Goal: Obtain resource: Obtain resource

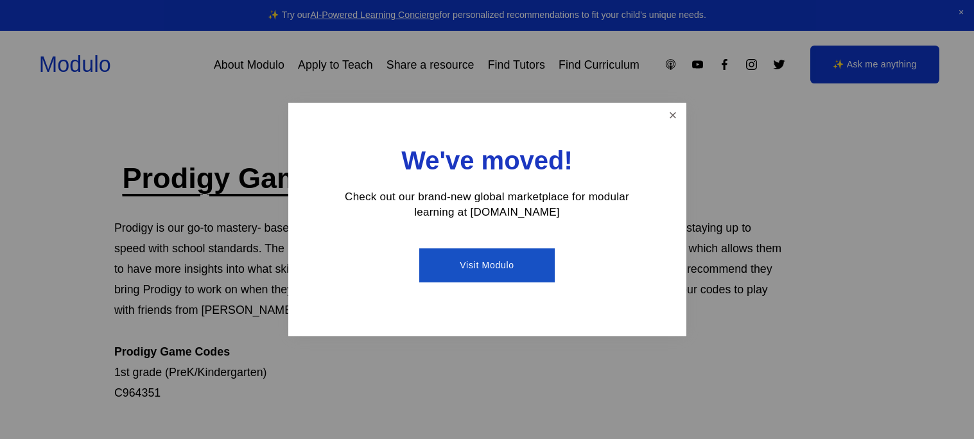
scroll to position [4, 0]
click at [521, 270] on link "Visit Modulo" at bounding box center [487, 266] width 136 height 34
click at [671, 114] on link "Close" at bounding box center [672, 116] width 22 height 22
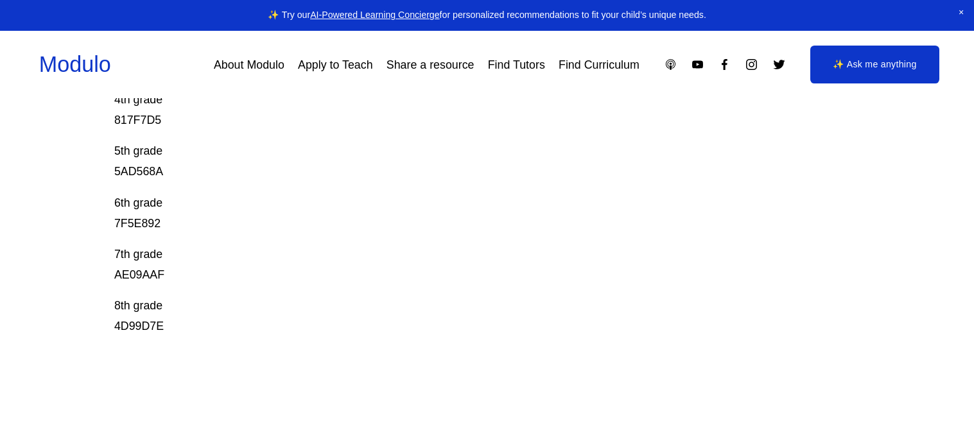
scroll to position [453, 0]
drag, startPoint x: 107, startPoint y: 323, endPoint x: 184, endPoint y: 322, distance: 77.1
click at [184, 322] on div "Prodigy Game Codes Prodigy is our go-to mastery- based tool to give kids lots o…" at bounding box center [487, 127] width 974 height 836
copy p "4D99D7E"
click at [129, 273] on p "7th grade AE09AAF" at bounding box center [449, 261] width 670 height 41
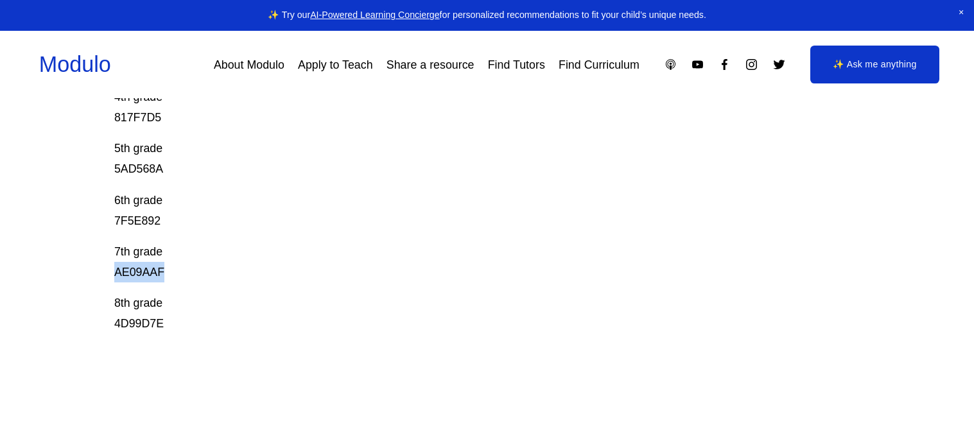
click at [129, 273] on p "7th grade AE09AAF" at bounding box center [449, 261] width 670 height 41
copy p "AE09AAF"
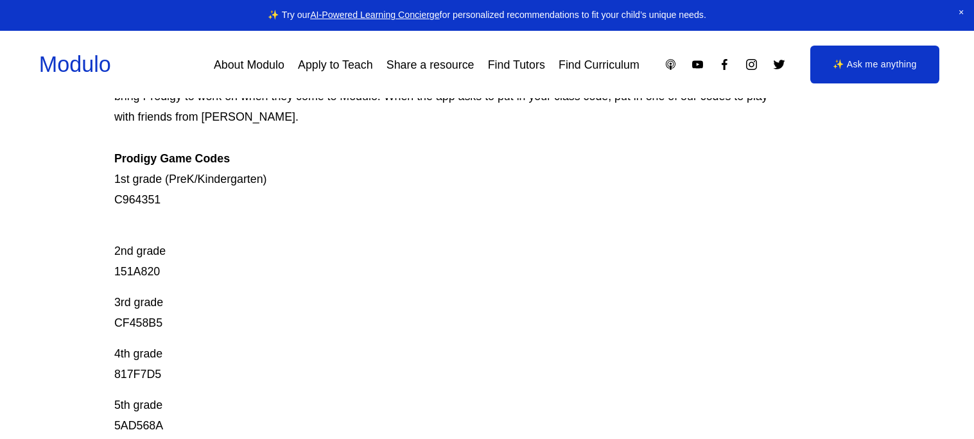
scroll to position [0, 0]
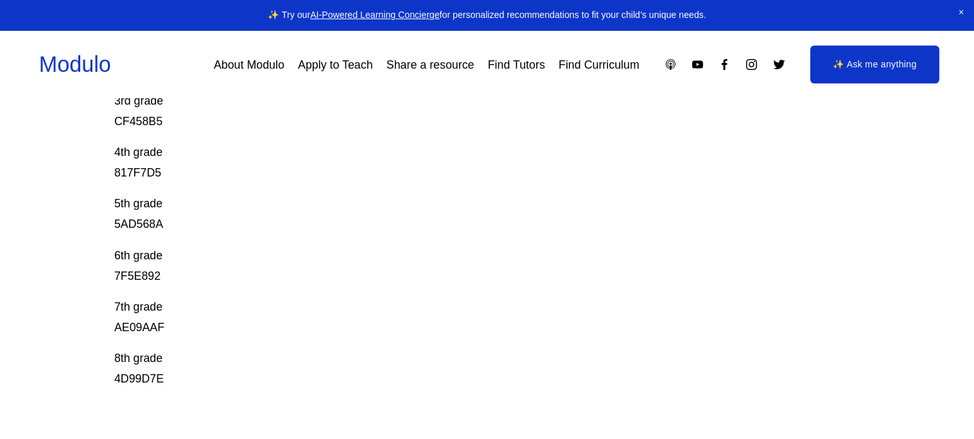
scroll to position [396, 0]
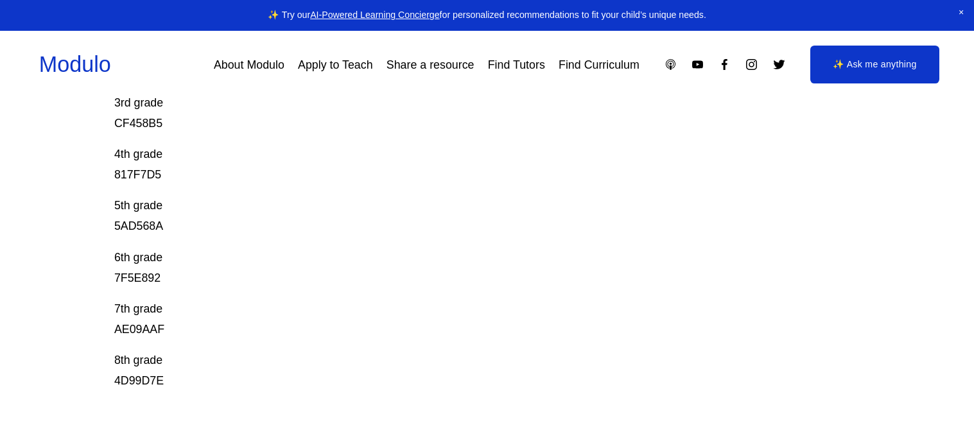
click at [135, 379] on p "8th grade 4D99D7E" at bounding box center [449, 370] width 670 height 41
copy div "4D99D7E"
